Goal: Task Accomplishment & Management: Use online tool/utility

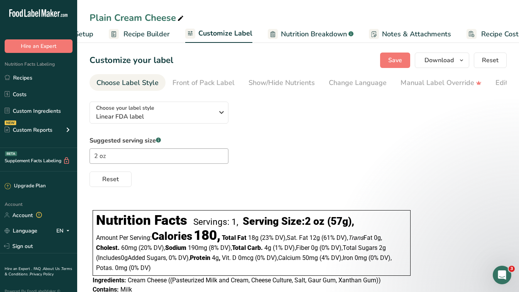
drag, startPoint x: 518, startPoint y: 58, endPoint x: 519, endPoint y: 29, distance: 29.7
click at [518, 29] on html ".a-20{fill:#fff;} Hire an Expert Nutrition Facts Labeling Recipes Costs Custom …" at bounding box center [259, 164] width 519 height 328
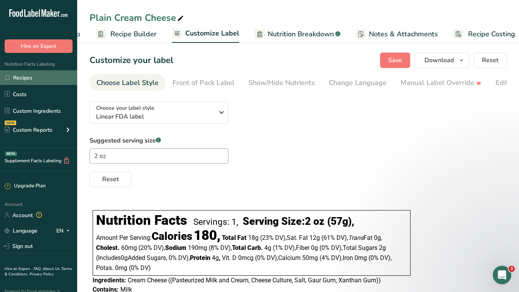
click at [24, 79] on link "Recipes" at bounding box center [38, 77] width 77 height 15
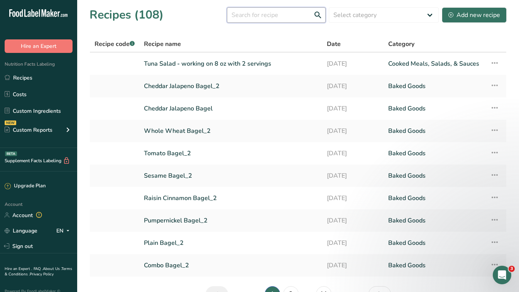
click at [272, 10] on input "text" at bounding box center [276, 14] width 99 height 15
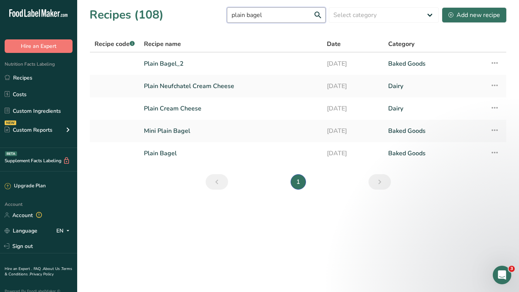
type input "plain bagel"
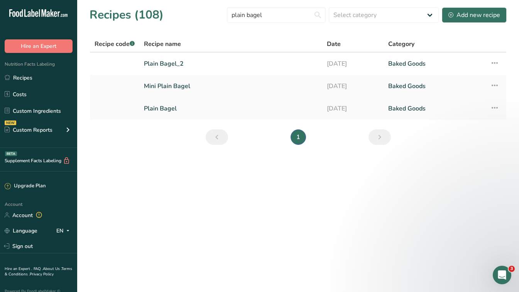
click at [160, 113] on link "Plain Bagel" at bounding box center [231, 108] width 174 height 16
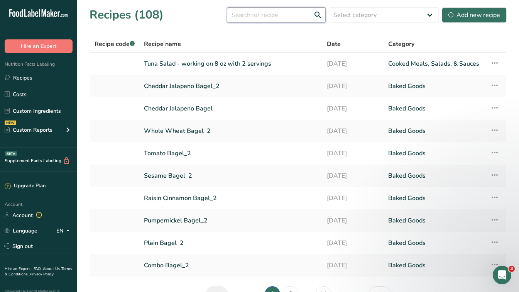
click at [266, 15] on input "text" at bounding box center [276, 14] width 99 height 15
type input "plain bagel"
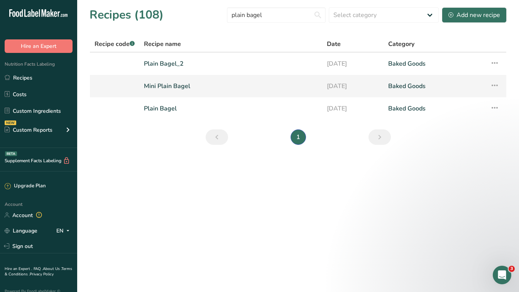
click at [177, 91] on link "Mini Plain Bagel" at bounding box center [231, 86] width 174 height 16
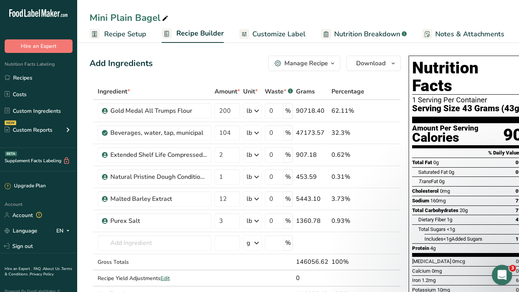
click at [498, 271] on icon "Open Intercom Messenger" at bounding box center [500, 273] width 13 height 13
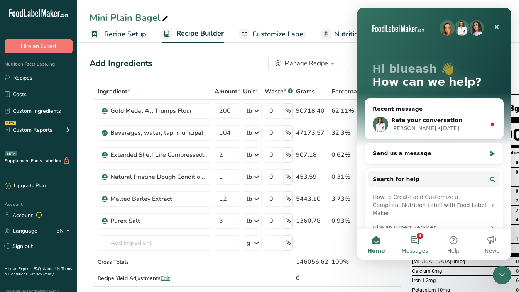
click at [422, 238] on button "3 Messages" at bounding box center [414, 243] width 39 height 31
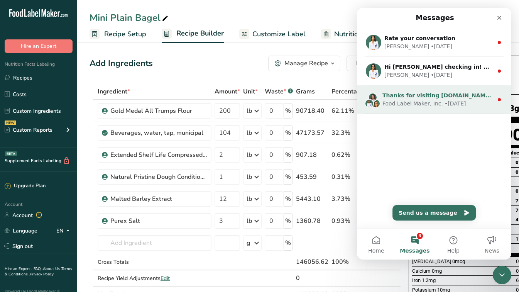
click at [454, 101] on div "• [DATE]" at bounding box center [455, 103] width 22 height 8
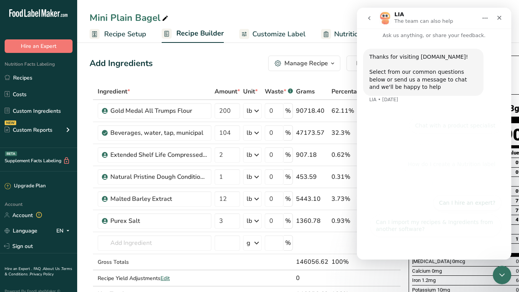
scroll to position [13, 0]
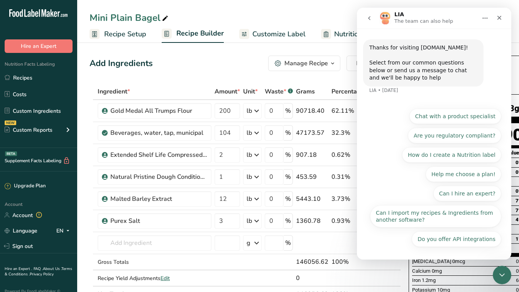
drag, startPoint x: 506, startPoint y: 74, endPoint x: 369, endPoint y: 18, distance: 148.0
click at [369, 18] on icon "go back" at bounding box center [369, 18] width 6 height 6
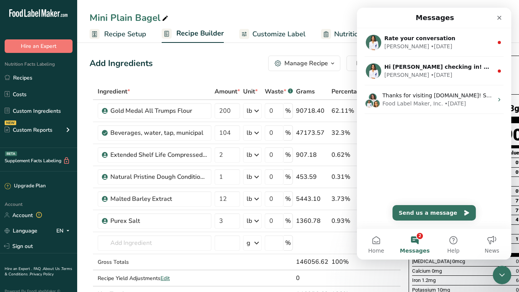
scroll to position [0, 0]
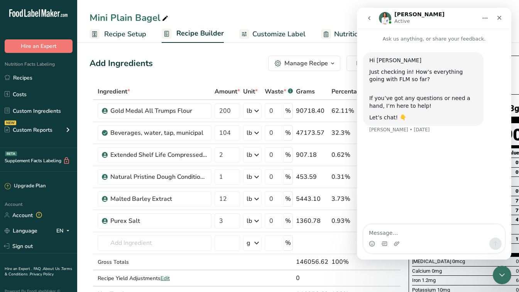
click at [369, 17] on icon "go back" at bounding box center [369, 18] width 6 height 6
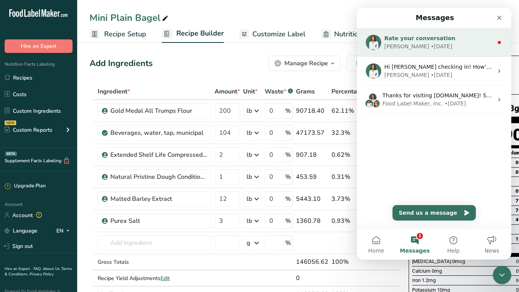
click at [412, 40] on span "Rate your conversation" at bounding box center [419, 38] width 71 height 6
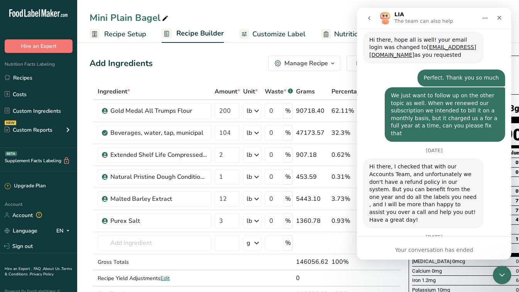
scroll to position [634, 0]
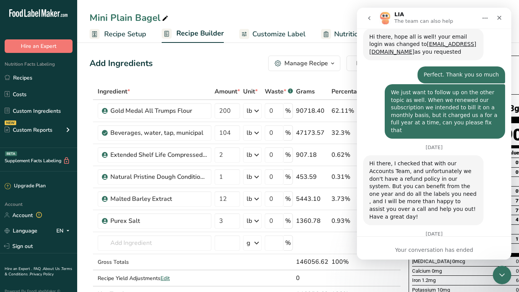
click at [291, 20] on div "Mini Plain Bagel" at bounding box center [298, 18] width 442 height 14
click at [499, 19] on icon "Close" at bounding box center [499, 18] width 6 height 6
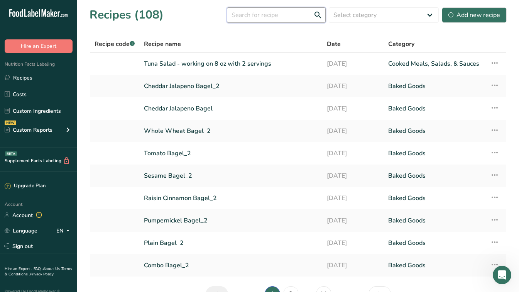
click at [280, 19] on input "text" at bounding box center [276, 14] width 99 height 15
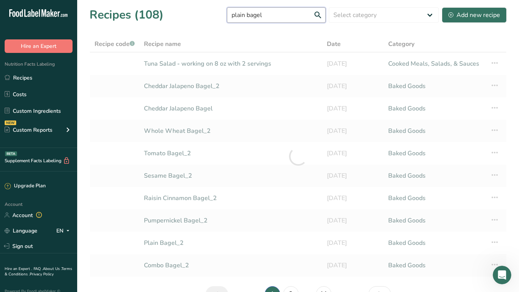
type input "plain bagel"
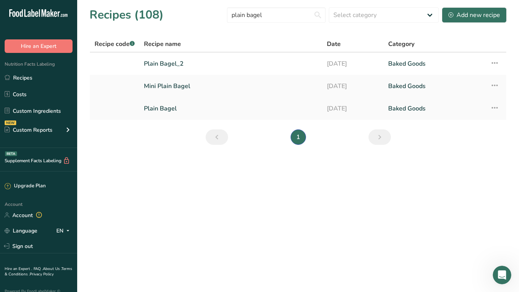
click at [156, 110] on link "Plain Bagel" at bounding box center [231, 108] width 174 height 16
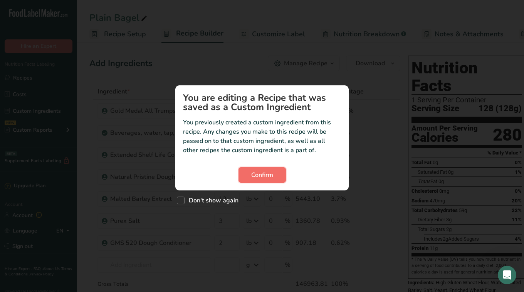
click at [255, 174] on span "Confirm" at bounding box center [262, 174] width 22 height 9
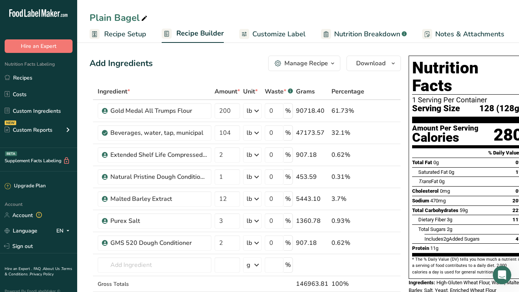
click at [275, 36] on span "Customize Label" at bounding box center [278, 34] width 53 height 10
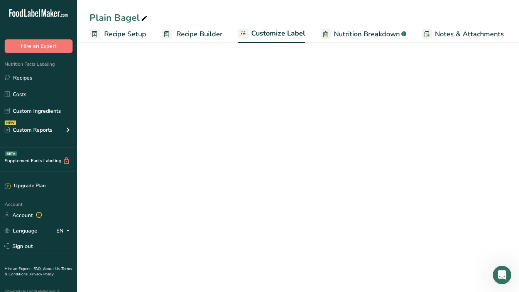
scroll to position [0, 74]
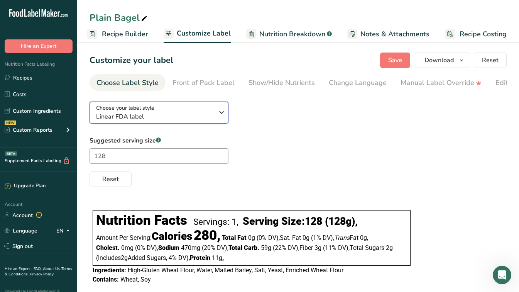
click at [210, 116] on span "Linear FDA label" at bounding box center [155, 116] width 118 height 9
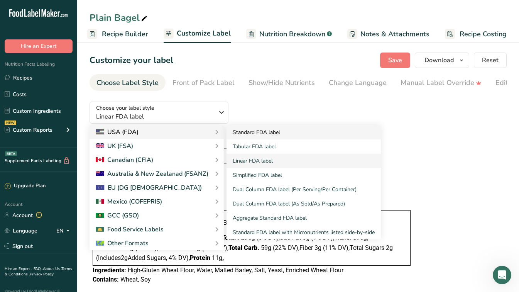
click at [256, 130] on link "Standard FDA label" at bounding box center [303, 132] width 154 height 14
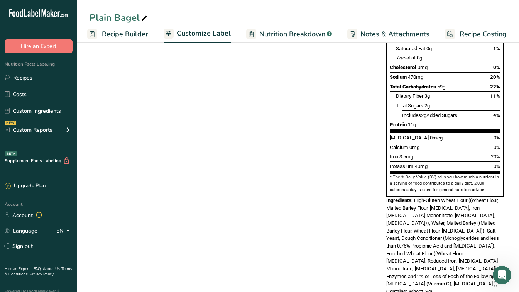
scroll to position [0, 0]
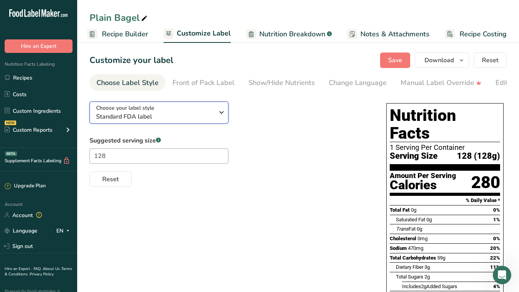
click at [214, 115] on div "Choose your label style Standard FDA label" at bounding box center [157, 112] width 123 height 17
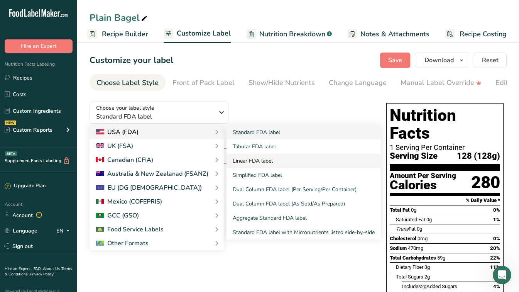
click at [256, 164] on link "Linear FDA label" at bounding box center [303, 160] width 154 height 14
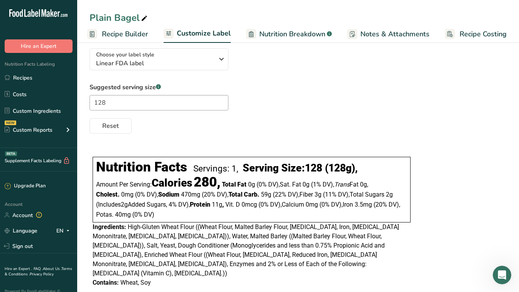
scroll to position [52, 0]
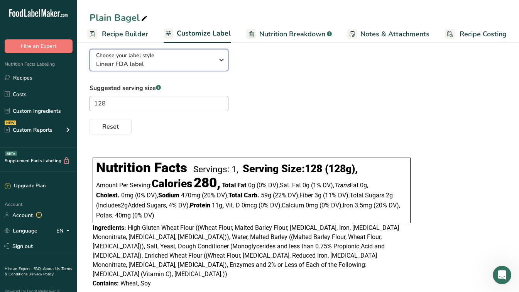
click at [152, 59] on span "Choose your label style" at bounding box center [125, 55] width 58 height 8
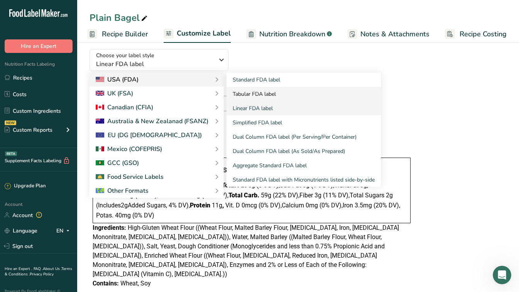
click at [251, 100] on link "Tabular FDA label" at bounding box center [303, 94] width 154 height 14
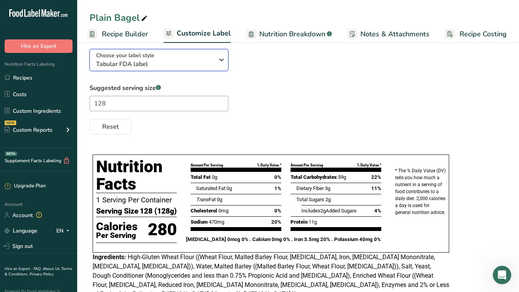
click at [191, 60] on div "Choose your label style Tabular FDA label" at bounding box center [155, 59] width 118 height 17
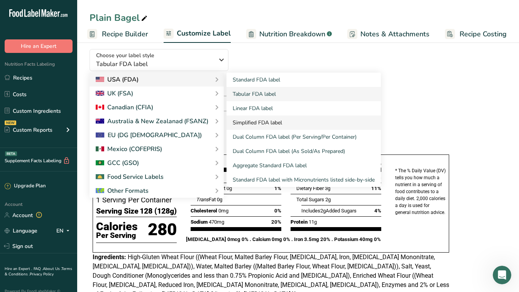
click at [251, 127] on link "Simplified FDA label" at bounding box center [303, 122] width 154 height 14
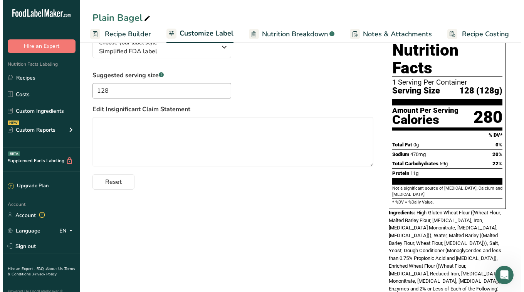
scroll to position [0, 0]
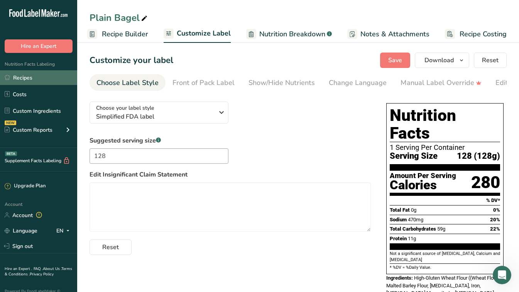
click at [34, 76] on link "Recipes" at bounding box center [38, 77] width 77 height 15
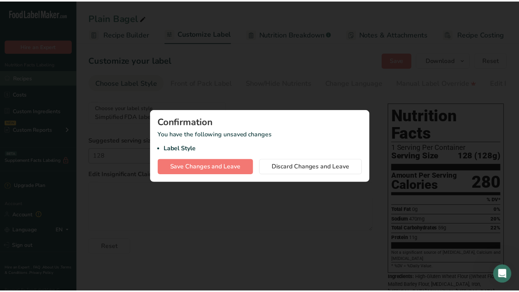
scroll to position [0, 69]
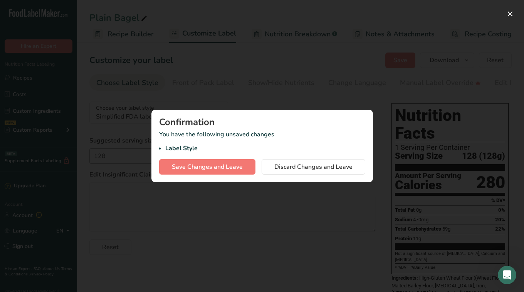
click at [326, 212] on div at bounding box center [262, 146] width 524 height 292
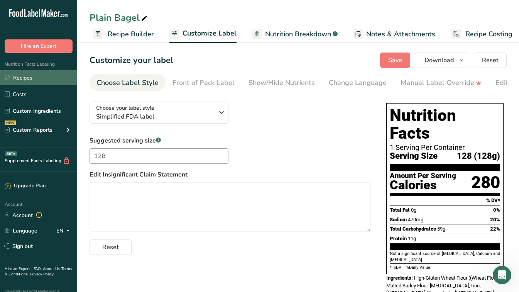
click at [41, 72] on link "Recipes" at bounding box center [38, 77] width 77 height 15
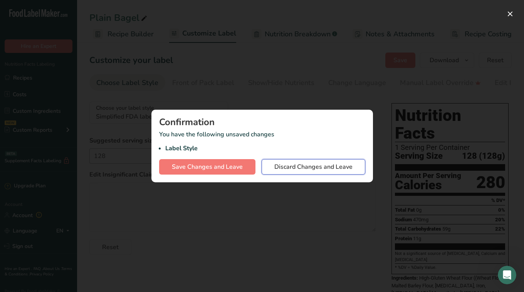
click at [309, 166] on span "Discard Changes and Leave" at bounding box center [314, 166] width 78 height 9
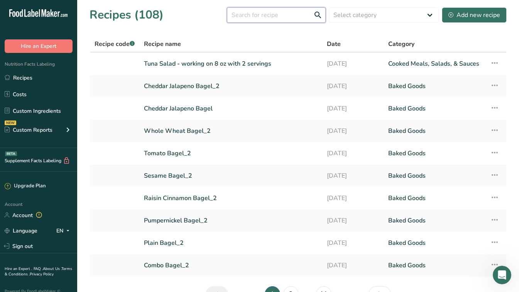
click at [275, 12] on input "text" at bounding box center [276, 14] width 99 height 15
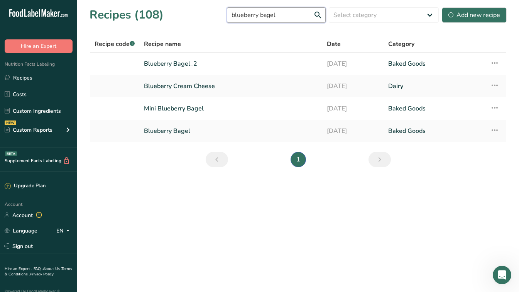
type input "blueberry bagel"
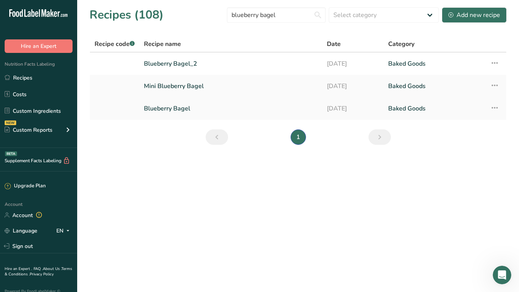
click at [221, 113] on link "Blueberry Bagel" at bounding box center [231, 108] width 174 height 16
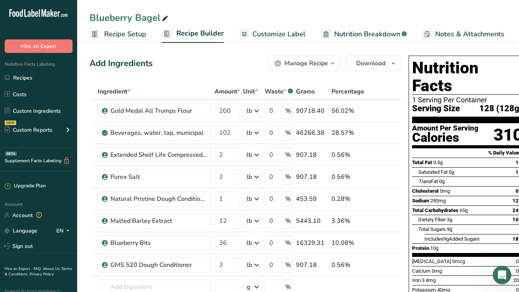
click at [278, 34] on span "Customize Label" at bounding box center [278, 34] width 53 height 10
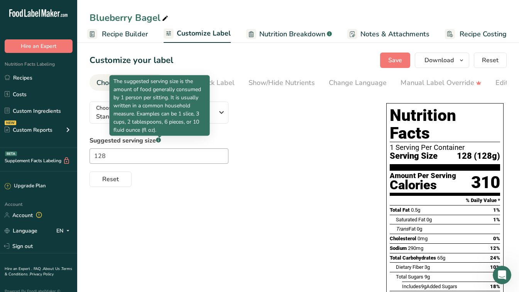
click at [161, 113] on p "The suggested serving size is the amount of food generally consumed by 1 person…" at bounding box center [159, 105] width 93 height 57
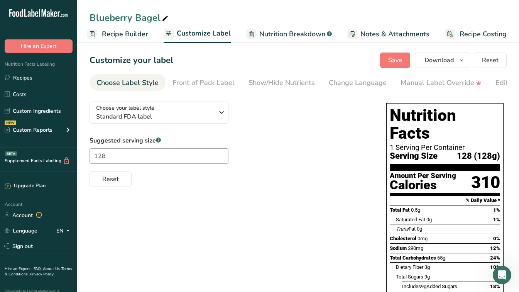
click at [266, 135] on div "Choose your label style Standard FDA label USA (FDA) Standard FDA label Tabular…" at bounding box center [229, 140] width 281 height 91
click at [216, 120] on div "Choose your label style Standard FDA label" at bounding box center [157, 112] width 123 height 17
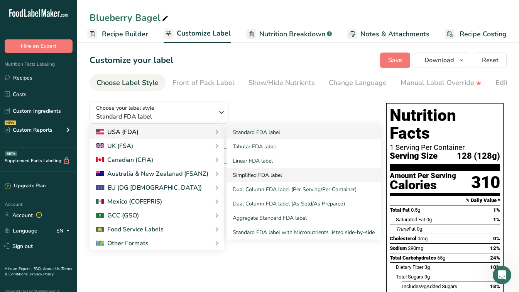
click at [258, 179] on link "Simplified FDA label" at bounding box center [303, 175] width 154 height 14
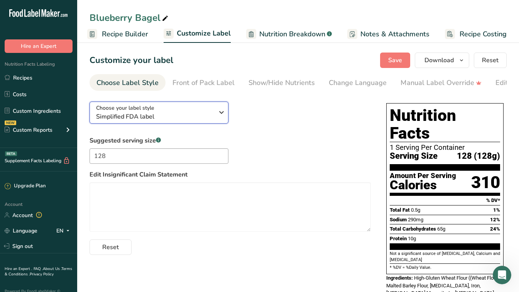
click at [196, 113] on div "Choose your label style Simplified FDA label" at bounding box center [155, 112] width 118 height 17
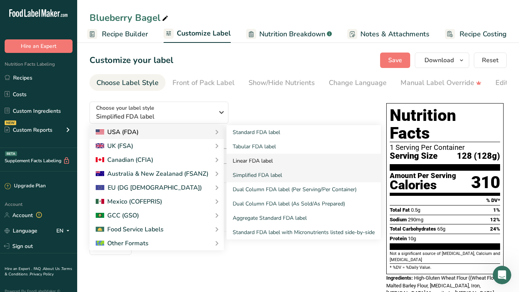
click at [249, 160] on link "Linear FDA label" at bounding box center [303, 160] width 154 height 14
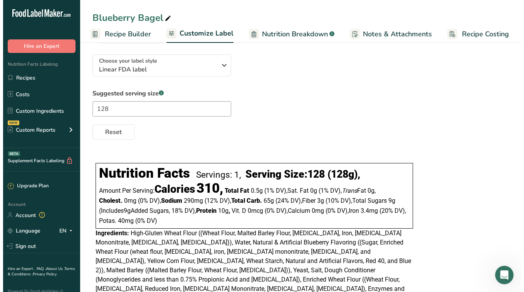
scroll to position [70, 0]
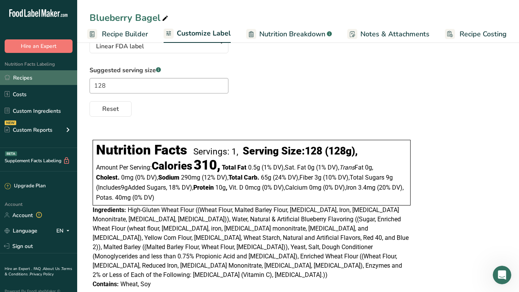
click at [24, 75] on link "Recipes" at bounding box center [38, 77] width 77 height 15
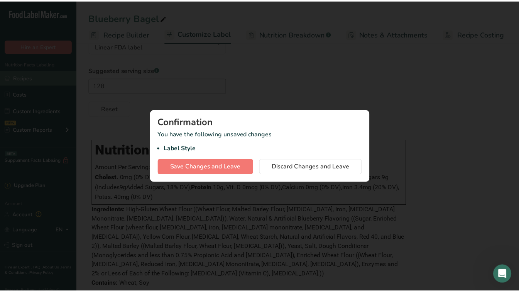
scroll to position [0, 69]
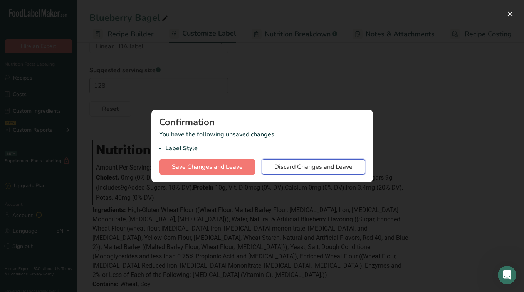
click at [307, 166] on span "Discard Changes and Leave" at bounding box center [314, 166] width 78 height 9
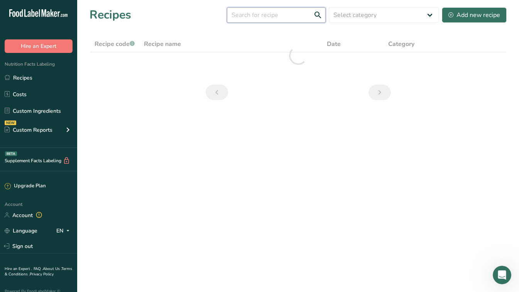
click at [285, 11] on input "text" at bounding box center [276, 14] width 99 height 15
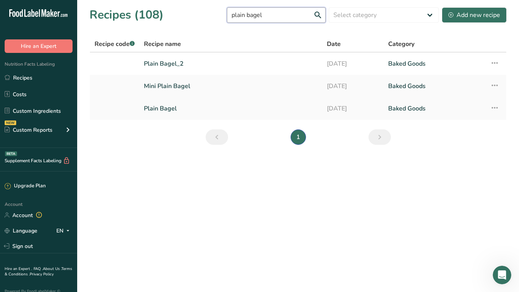
type input "plain bagel"
click at [173, 111] on link "Plain Bagel" at bounding box center [231, 108] width 174 height 16
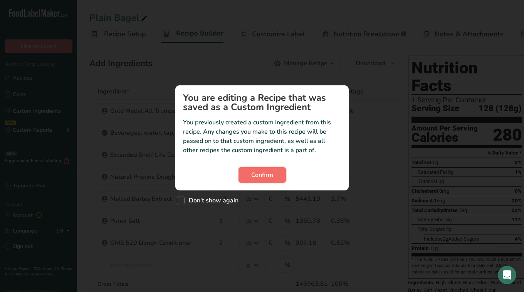
click at [264, 176] on span "Confirm" at bounding box center [262, 174] width 22 height 9
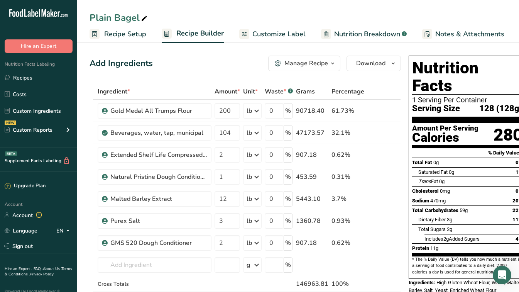
click at [286, 32] on span "Customize Label" at bounding box center [278, 34] width 53 height 10
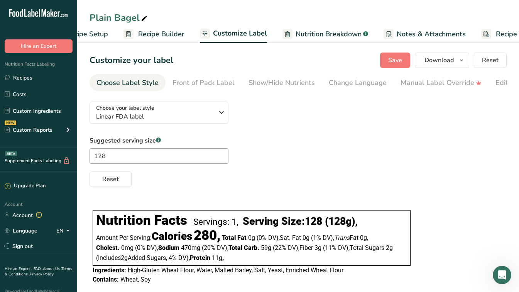
scroll to position [0, 74]
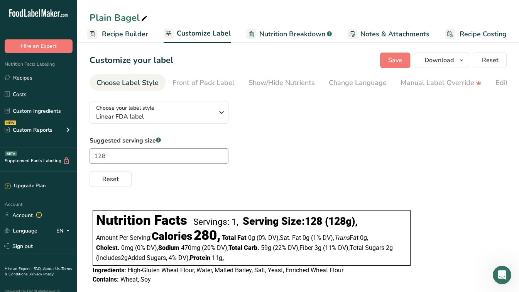
click at [121, 33] on span "Recipe Builder" at bounding box center [125, 34] width 46 height 10
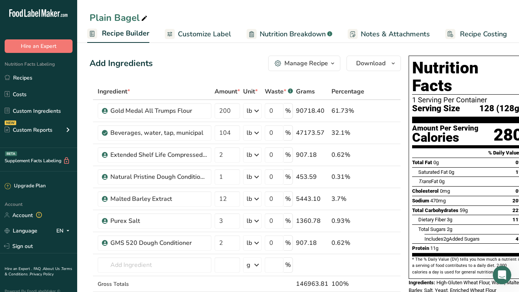
click at [195, 36] on span "Customize Label" at bounding box center [204, 34] width 53 height 10
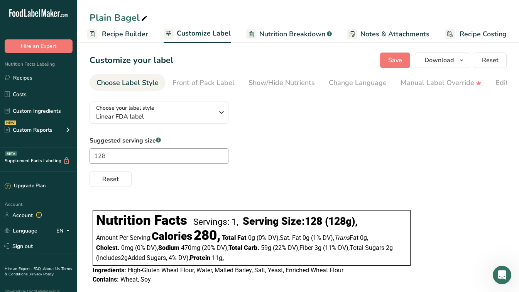
scroll to position [0, 74]
click at [192, 115] on span "Linear FDA label" at bounding box center [155, 116] width 118 height 9
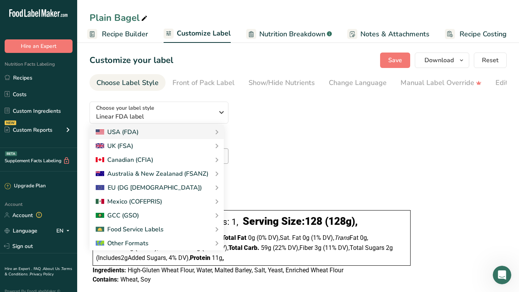
click at [416, 150] on div "Suggested serving size .a-a{fill:#347362;}.b-a{fill:#fff;} 128 Reset" at bounding box center [297, 161] width 417 height 51
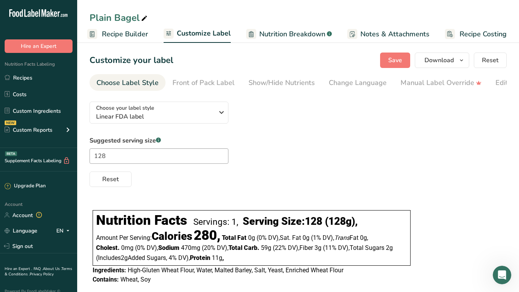
scroll to position [14, 0]
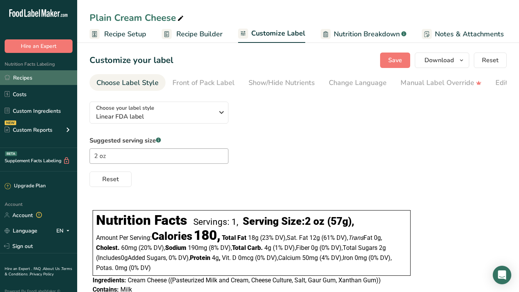
click at [20, 74] on link "Recipes" at bounding box center [38, 77] width 77 height 15
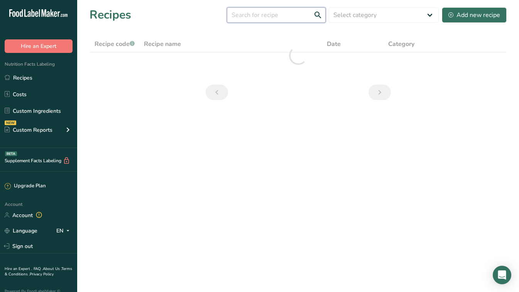
click at [268, 19] on input "text" at bounding box center [276, 14] width 99 height 15
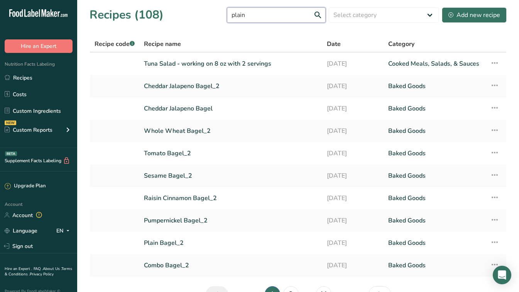
type input "plain"
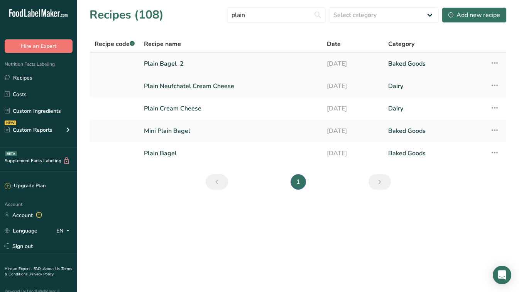
click at [169, 63] on link "Plain Bagel_2" at bounding box center [231, 64] width 174 height 16
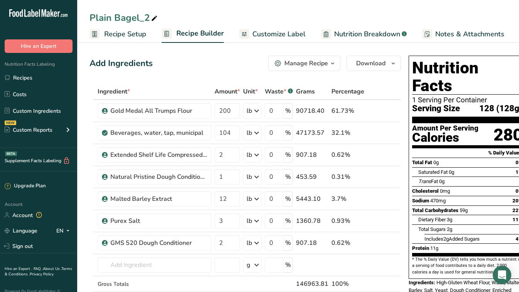
click at [269, 37] on span "Customize Label" at bounding box center [278, 34] width 53 height 10
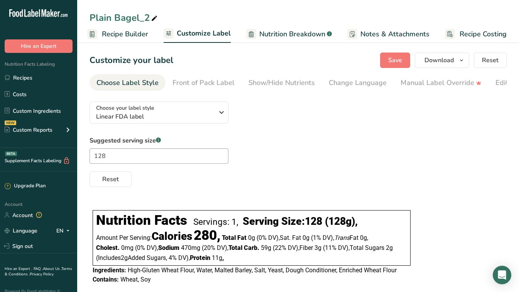
scroll to position [14, 0]
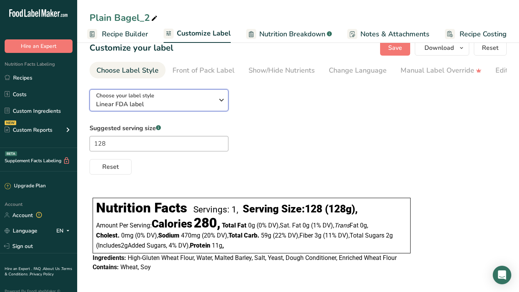
click at [201, 99] on span "Linear FDA label" at bounding box center [155, 103] width 118 height 9
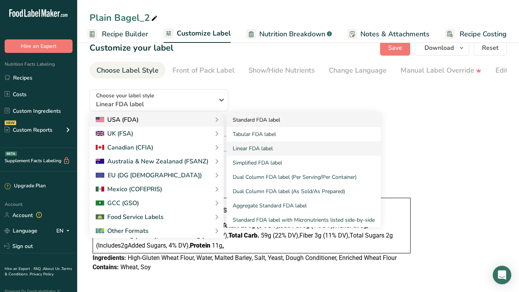
click at [238, 118] on link "Standard FDA label" at bounding box center [303, 120] width 154 height 14
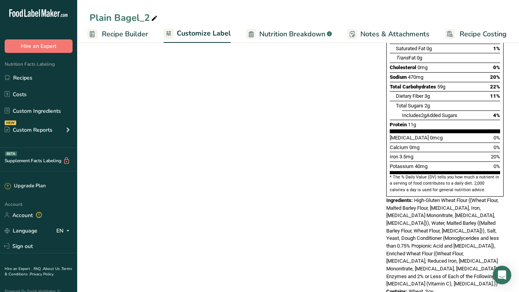
scroll to position [34, 0]
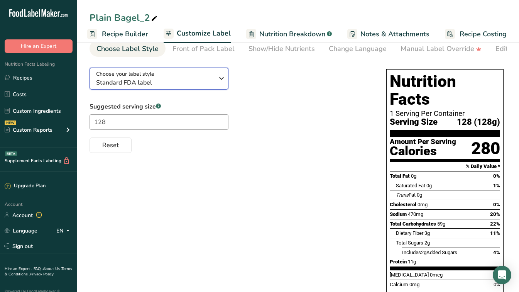
click at [173, 83] on span "Standard FDA label" at bounding box center [155, 82] width 118 height 9
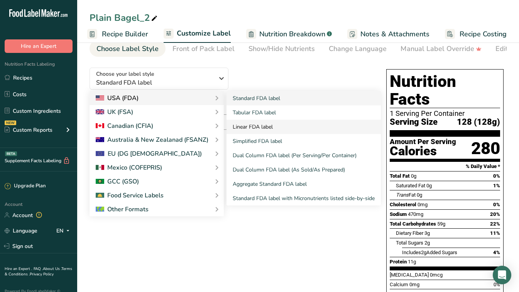
click at [244, 125] on link "Linear FDA label" at bounding box center [303, 127] width 154 height 14
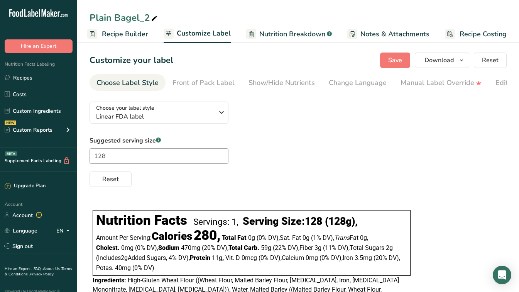
scroll to position [61, 0]
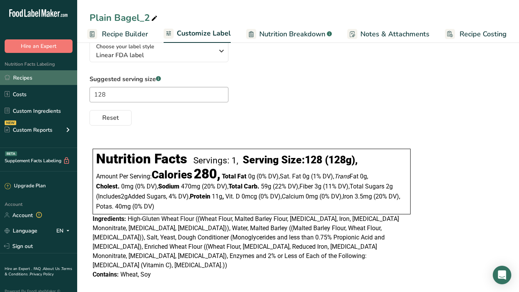
click at [20, 82] on link "Recipes" at bounding box center [38, 77] width 77 height 15
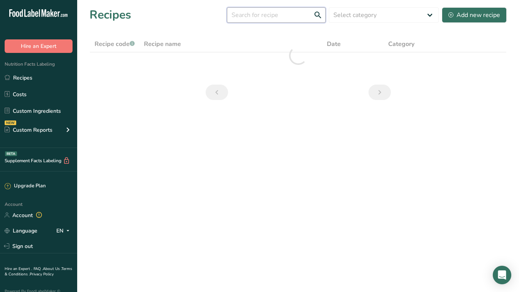
click at [258, 11] on input "text" at bounding box center [276, 14] width 99 height 15
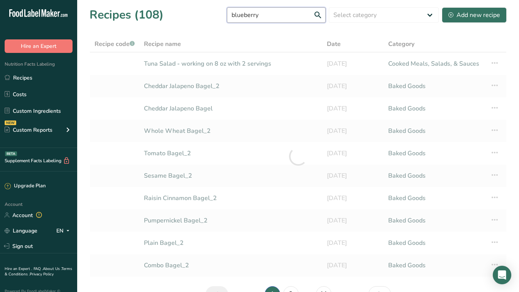
type input "blueberry"
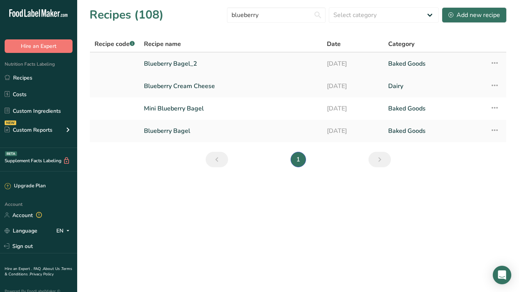
click at [184, 61] on link "Blueberry Bagel_2" at bounding box center [231, 64] width 174 height 16
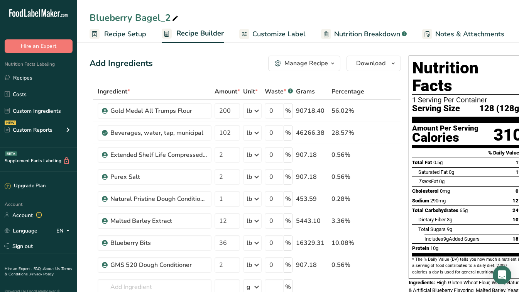
click at [270, 36] on span "Customize Label" at bounding box center [278, 34] width 53 height 10
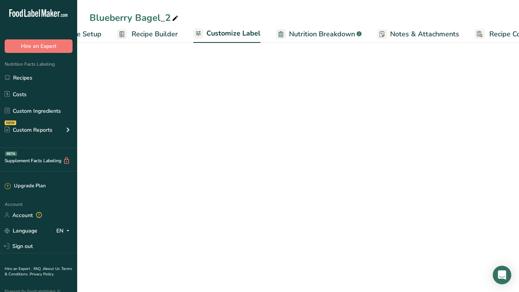
scroll to position [0, 74]
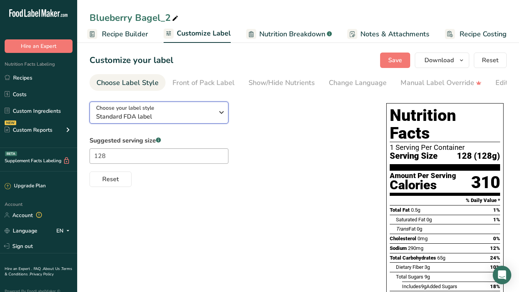
click at [202, 112] on div "Choose your label style Standard FDA label" at bounding box center [155, 112] width 118 height 17
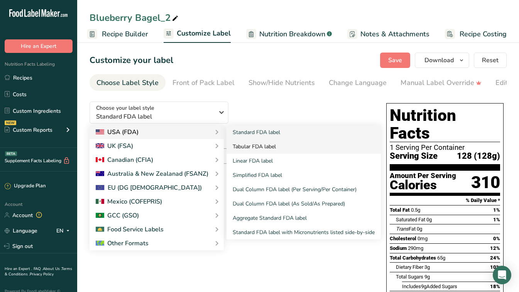
click at [258, 149] on link "Tabular FDA label" at bounding box center [303, 146] width 154 height 14
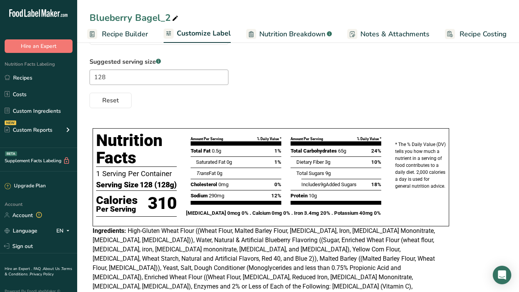
scroll to position [5, 0]
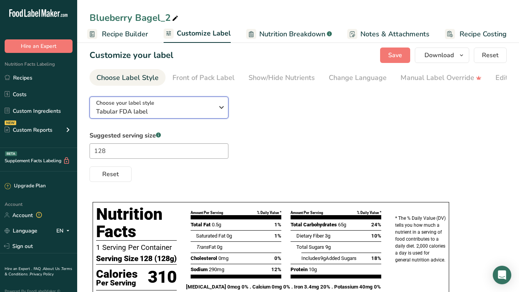
click at [156, 106] on div "Choose your label style Tabular FDA label" at bounding box center [155, 107] width 118 height 17
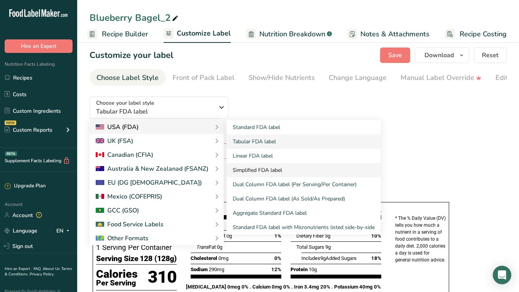
click at [261, 170] on link "Simplified FDA label" at bounding box center [303, 170] width 154 height 14
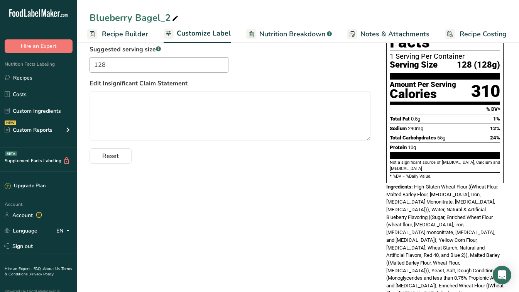
scroll to position [0, 0]
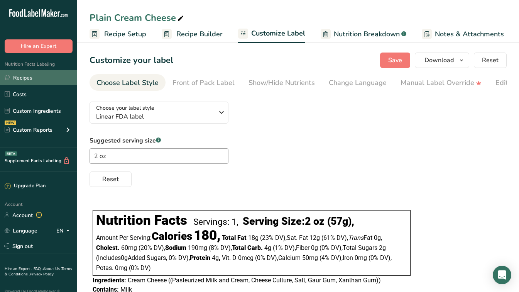
click at [26, 76] on link "Recipes" at bounding box center [38, 77] width 77 height 15
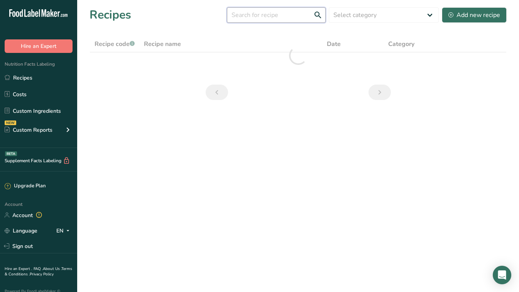
click at [293, 10] on input "text" at bounding box center [276, 14] width 99 height 15
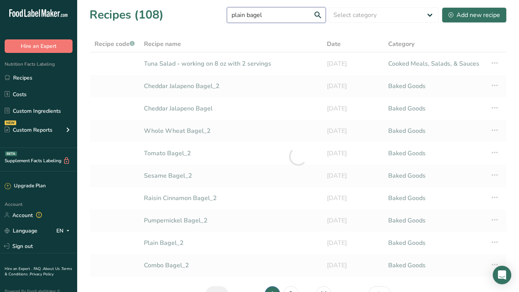
type input "plain bagel"
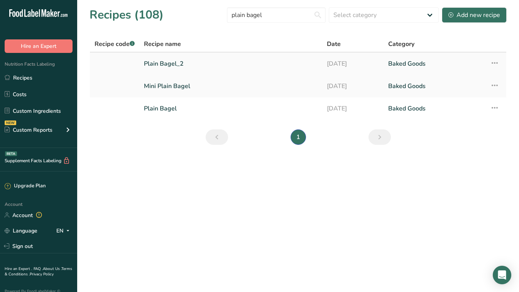
click at [167, 62] on link "Plain Bagel_2" at bounding box center [231, 64] width 174 height 16
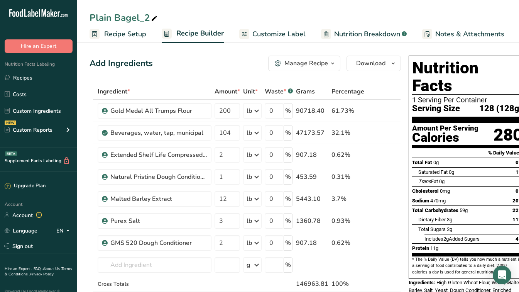
scroll to position [0, 8]
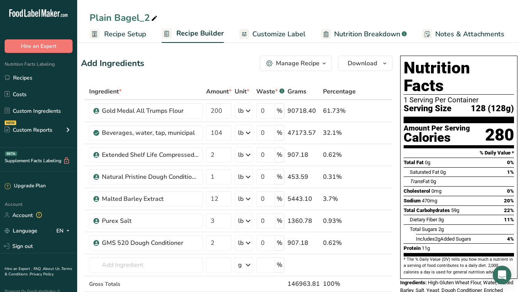
drag, startPoint x: 518, startPoint y: 71, endPoint x: 524, endPoint y: 82, distance: 12.4
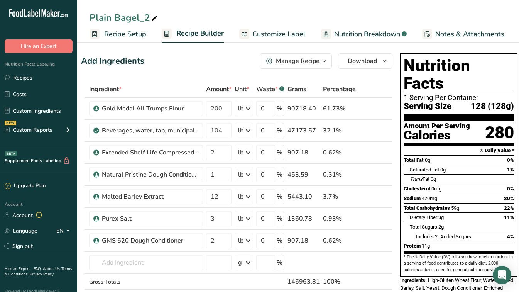
scroll to position [0, 0]
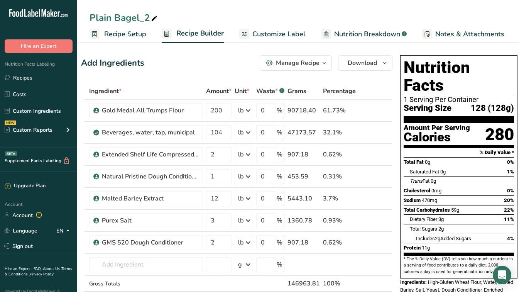
click at [260, 35] on span "Customize Label" at bounding box center [278, 34] width 53 height 10
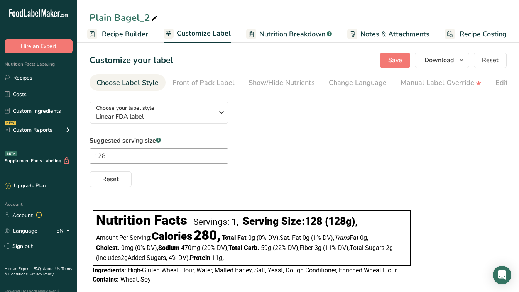
scroll to position [14, 0]
